Goal: Find specific page/section: Find specific page/section

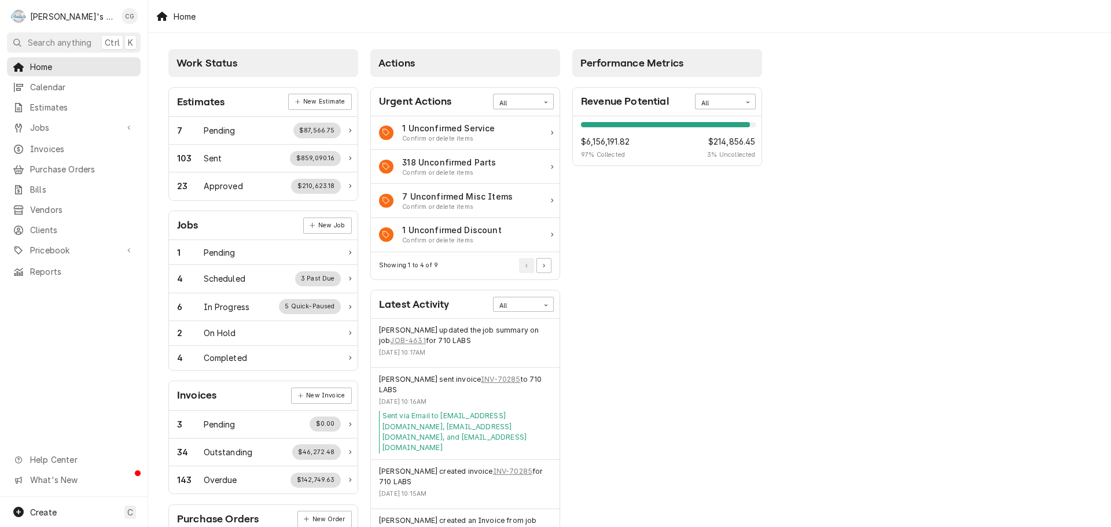
click at [62, 45] on span "Search anything" at bounding box center [60, 42] width 64 height 12
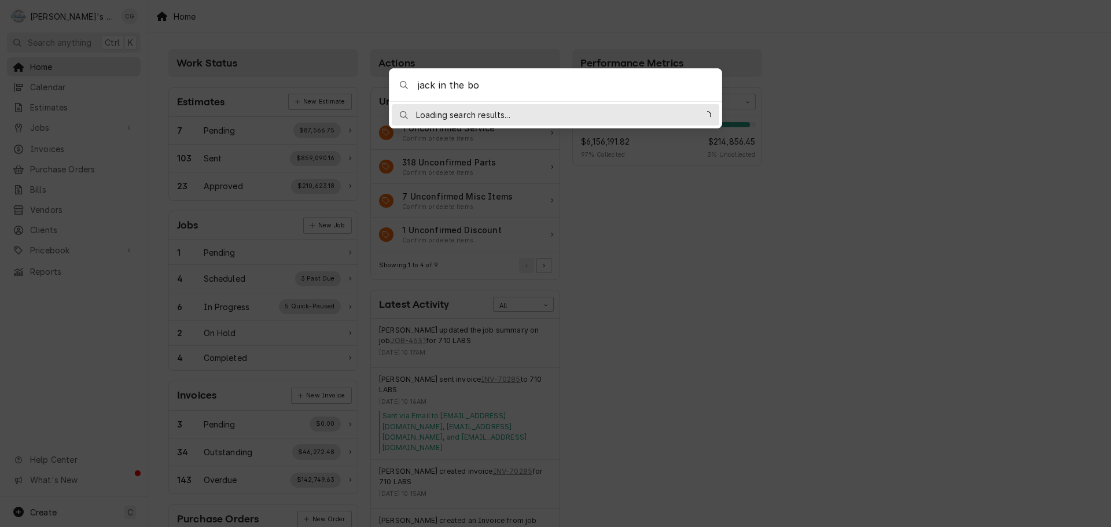
type input "jack in the box"
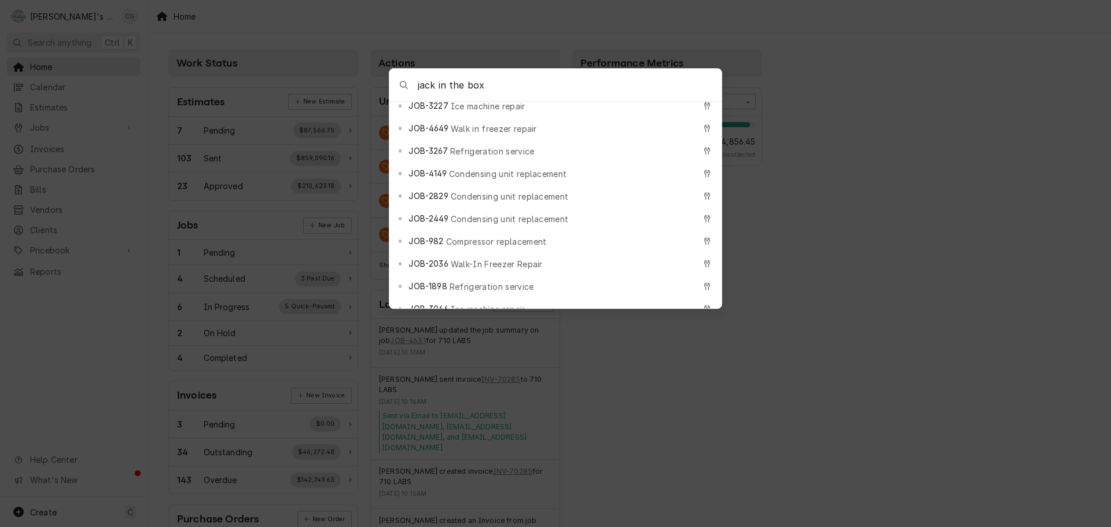
scroll to position [232, 0]
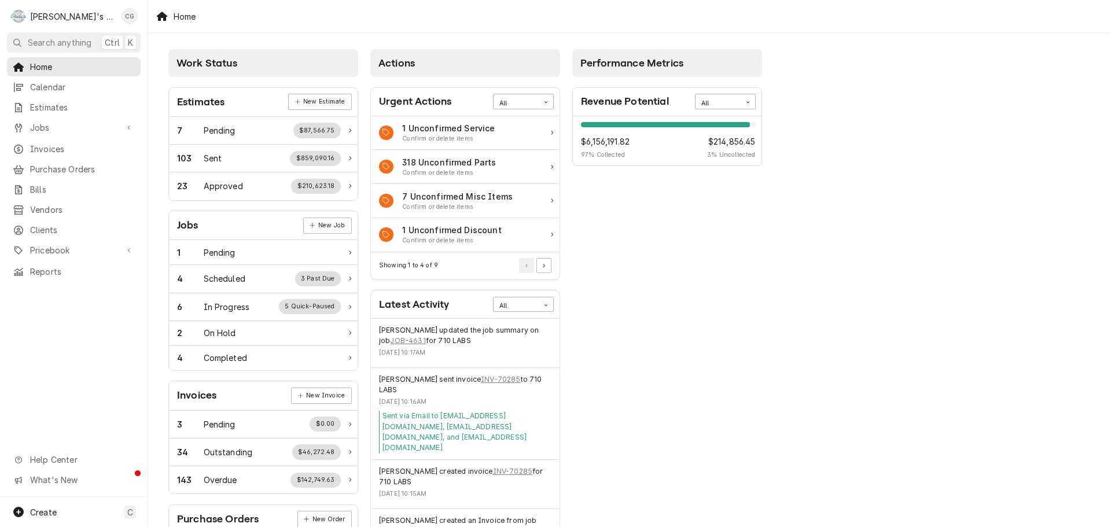
drag, startPoint x: 927, startPoint y: 302, endPoint x: 636, endPoint y: 362, distance: 297.3
click at [925, 303] on body "R [PERSON_NAME]'s Commercial Refrigeration CG Search anything Ctrl K Home Calen…" at bounding box center [555, 263] width 1111 height 527
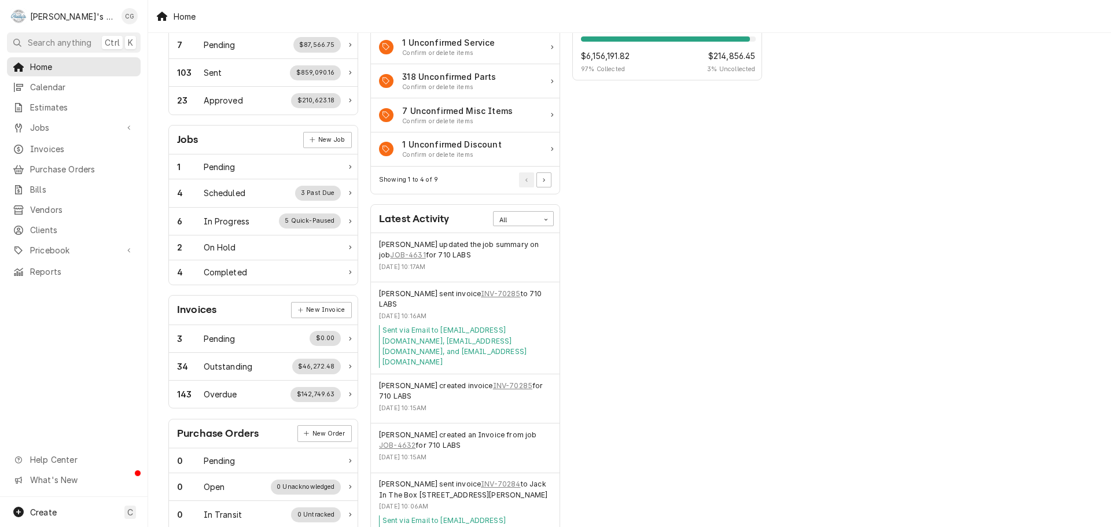
scroll to position [116, 0]
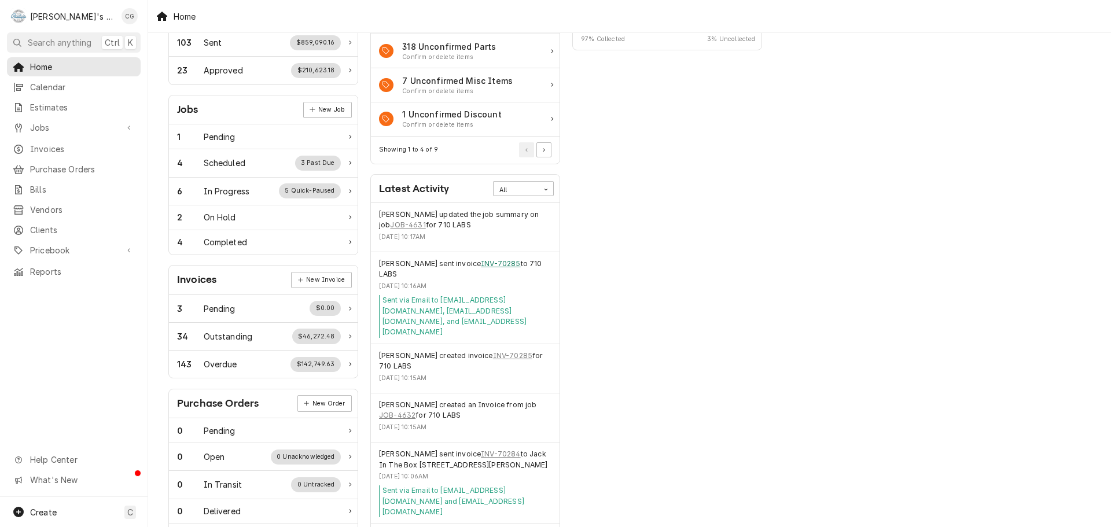
click at [516, 262] on link "INV-70285" at bounding box center [500, 264] width 39 height 10
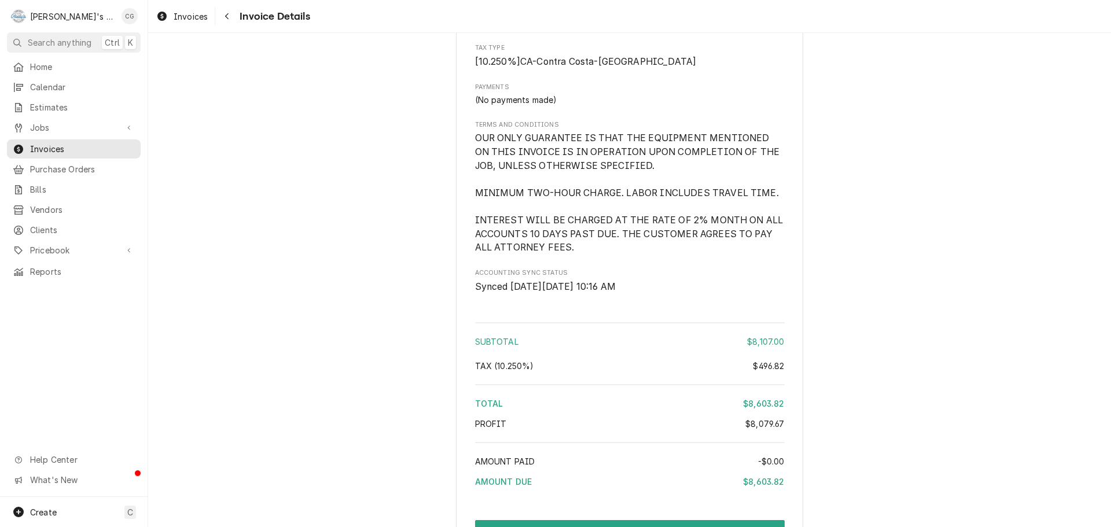
scroll to position [1910, 0]
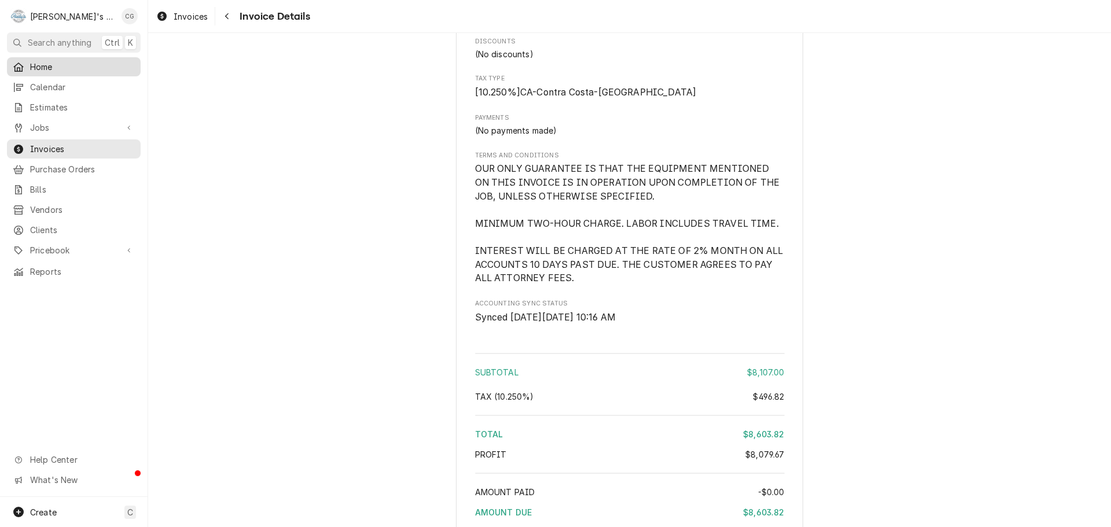
click at [95, 68] on span "Home" at bounding box center [82, 67] width 105 height 12
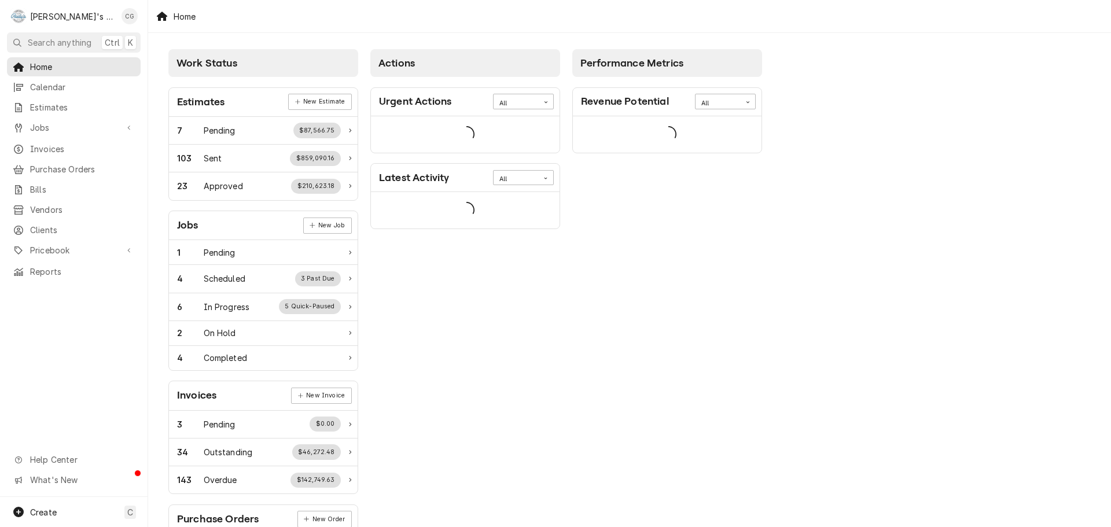
click at [943, 242] on div "Work Status Estimates New Estimate 7 Pending $87,566.75 103 Sent $859,090.16 23…" at bounding box center [629, 421] width 963 height 776
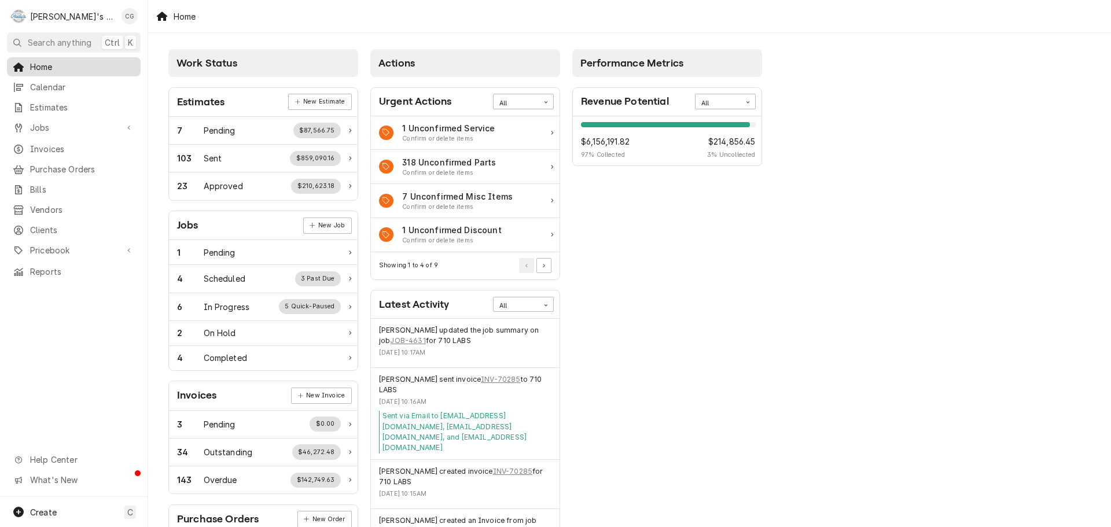
click at [43, 61] on span "Home" at bounding box center [82, 67] width 105 height 12
